Goal: Check status

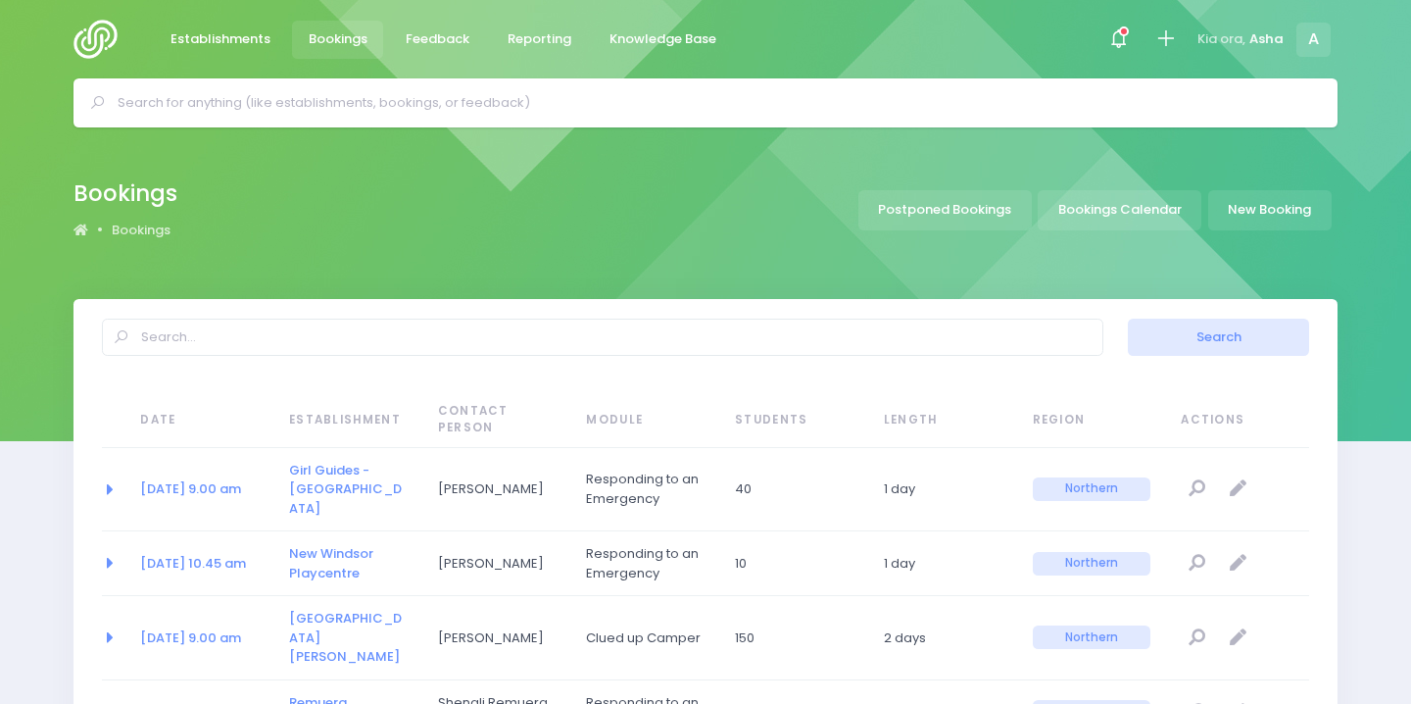
select select "20"
click at [1131, 55] on div at bounding box center [1119, 40] width 44 height 44
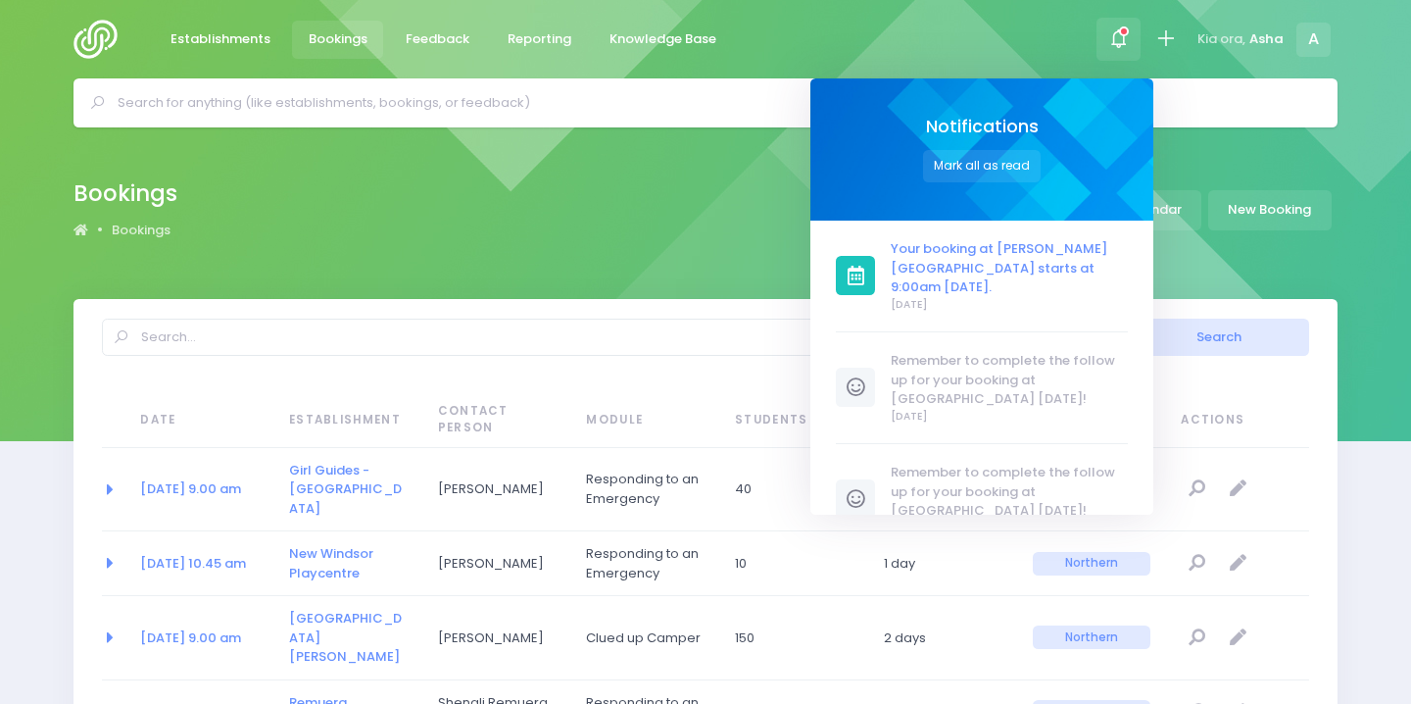
click at [988, 267] on span "Your booking at [PERSON_NAME][GEOGRAPHIC_DATA] starts at 9:00am [DATE]." at bounding box center [1010, 268] width 237 height 58
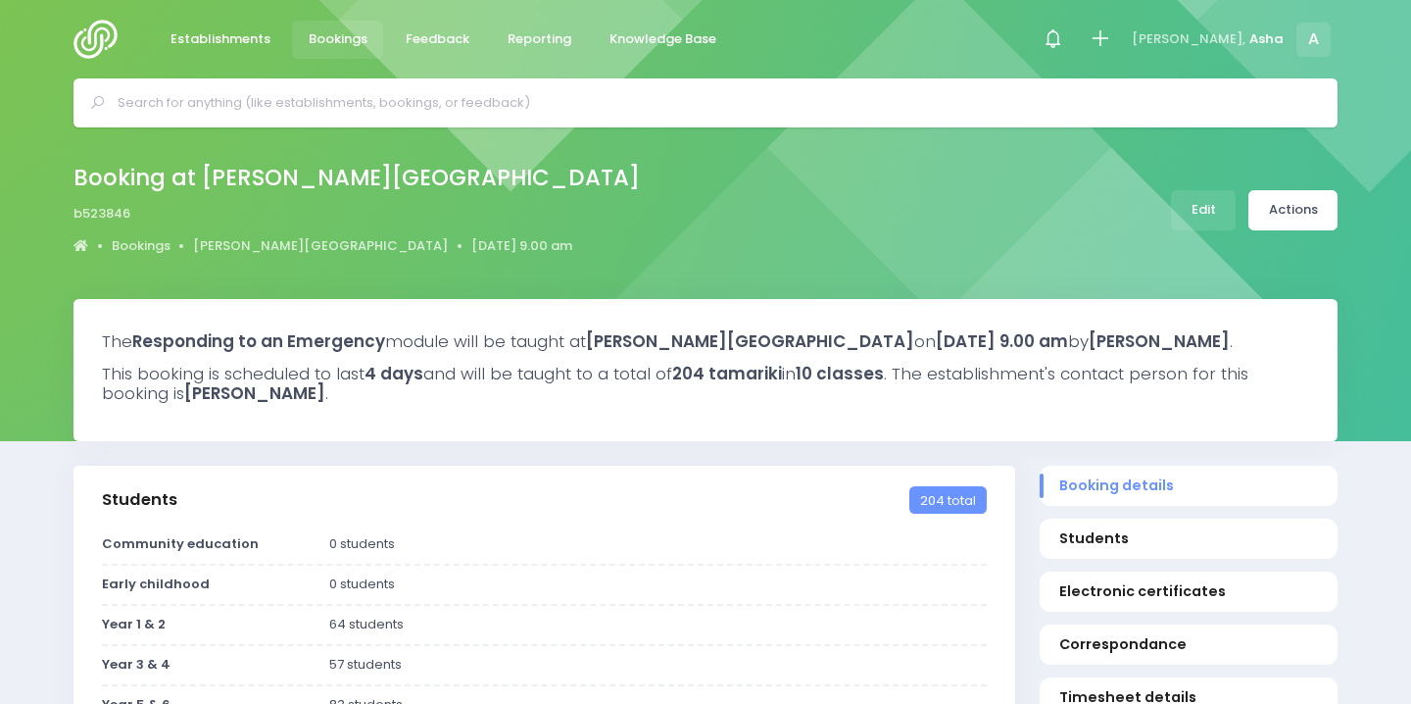
select select "5"
